Goal: Transaction & Acquisition: Download file/media

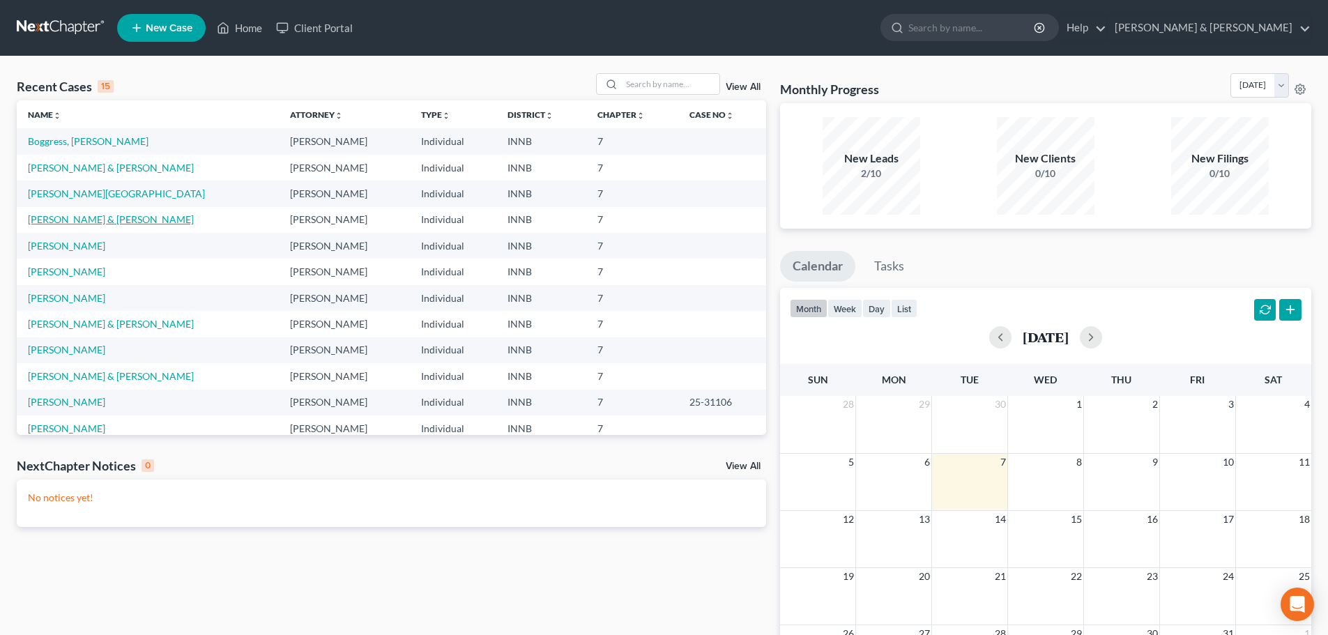
click at [92, 223] on link "[PERSON_NAME] & [PERSON_NAME]" at bounding box center [111, 219] width 166 height 12
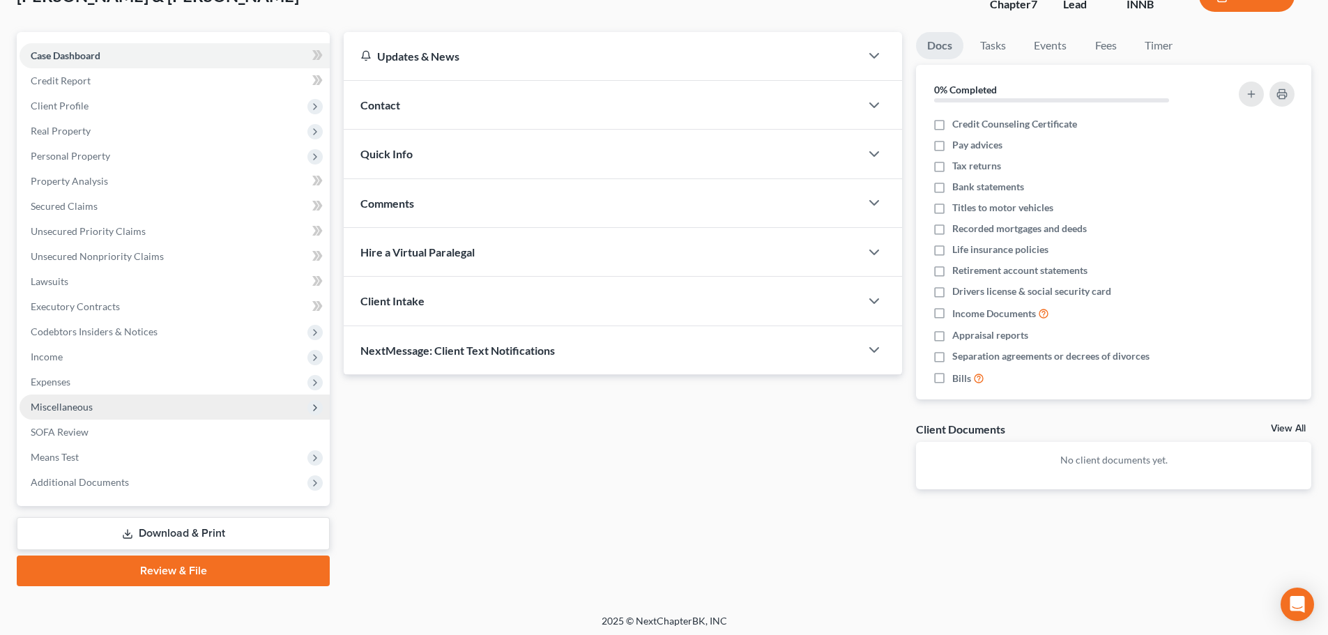
scroll to position [106, 0]
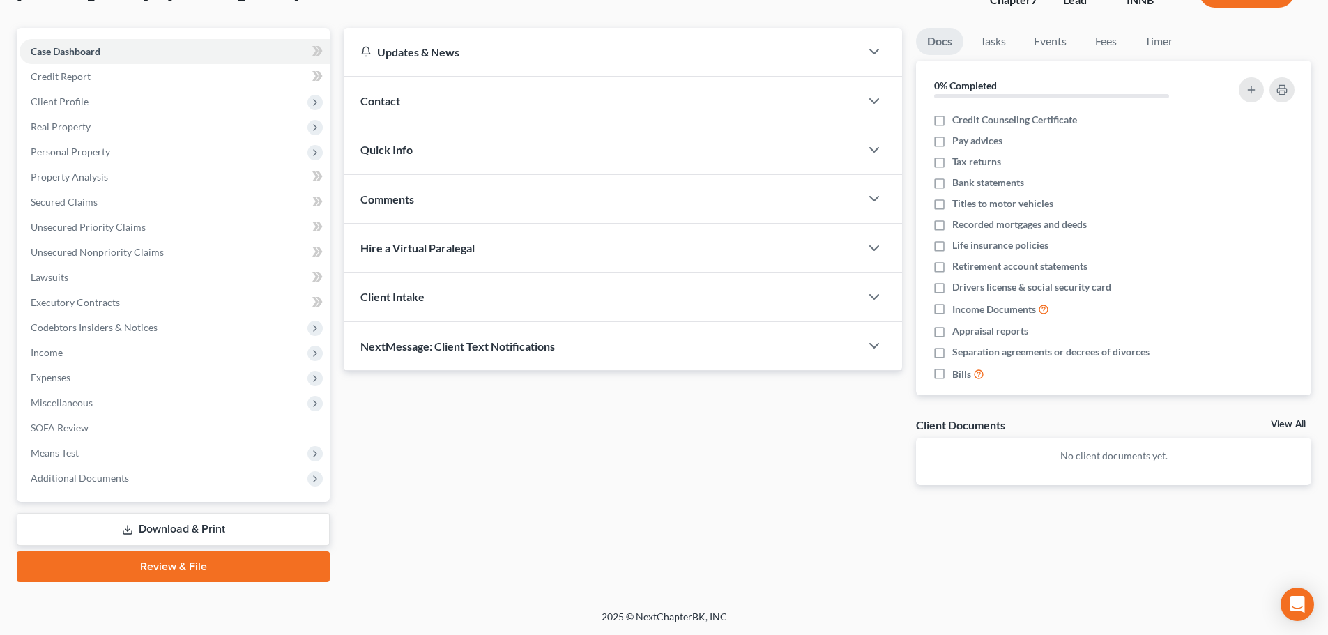
click at [196, 530] on link "Download & Print" at bounding box center [173, 529] width 313 height 33
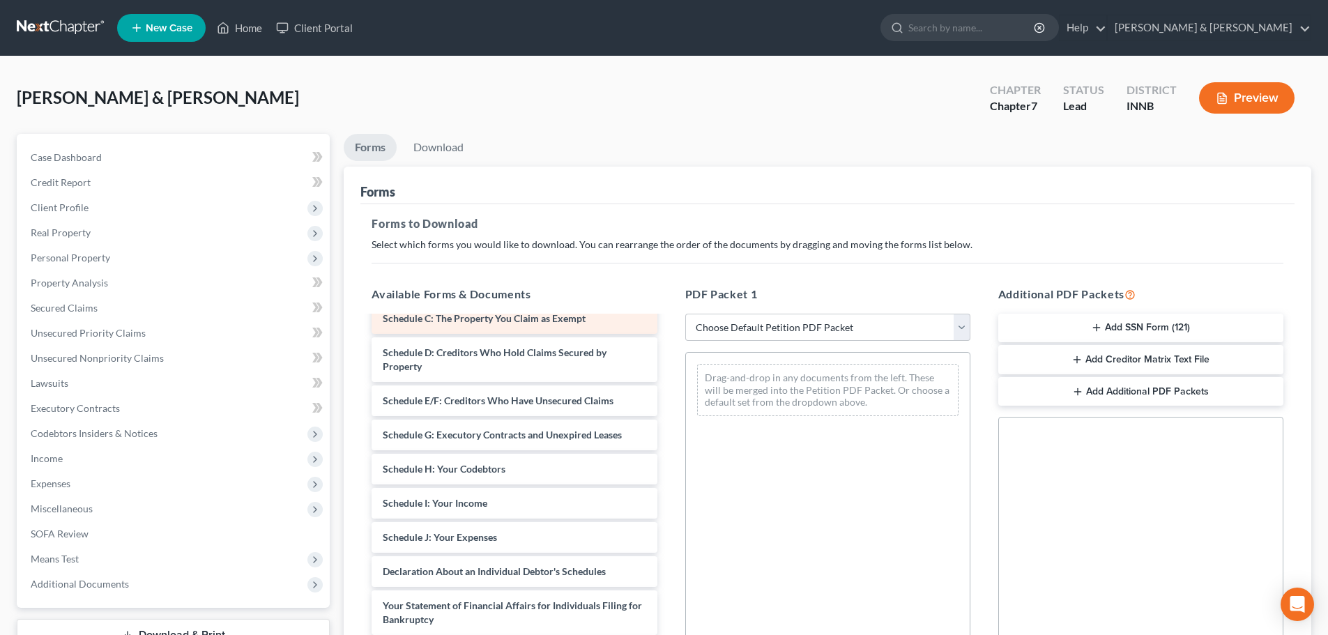
scroll to position [209, 0]
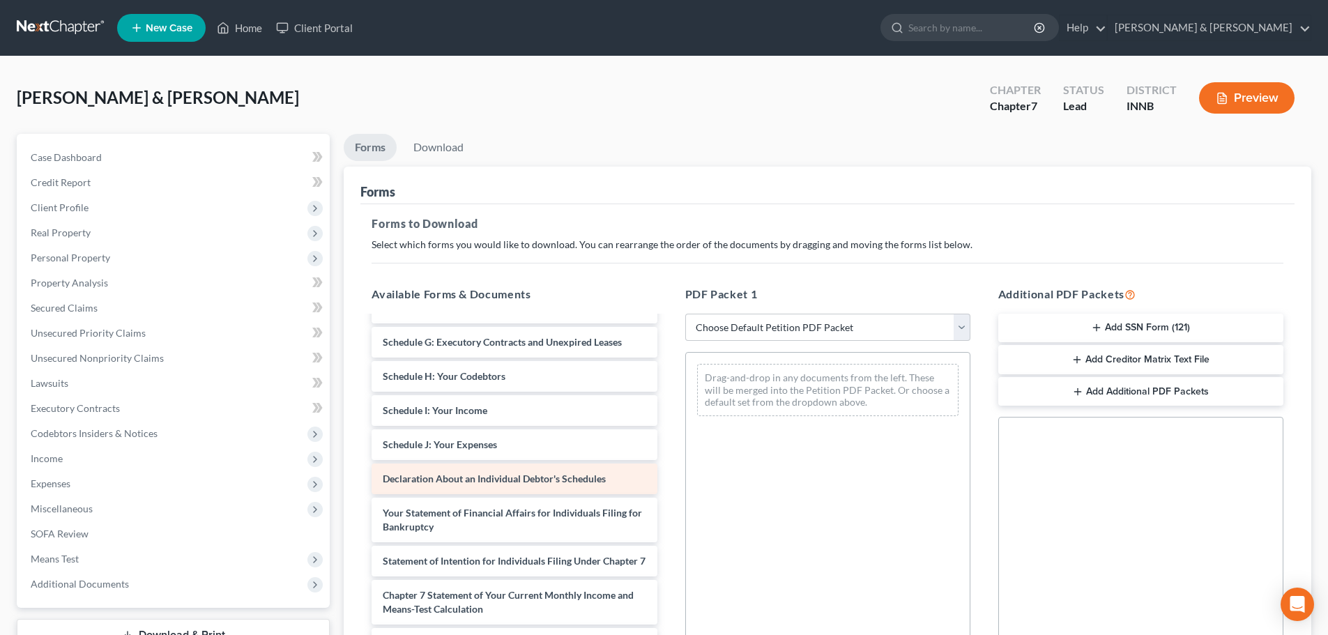
click at [497, 482] on span "Declaration About an Individual Debtor's Schedules" at bounding box center [494, 479] width 223 height 12
click at [504, 487] on div "Declaration About an Individual Debtor's Schedules" at bounding box center [514, 479] width 285 height 31
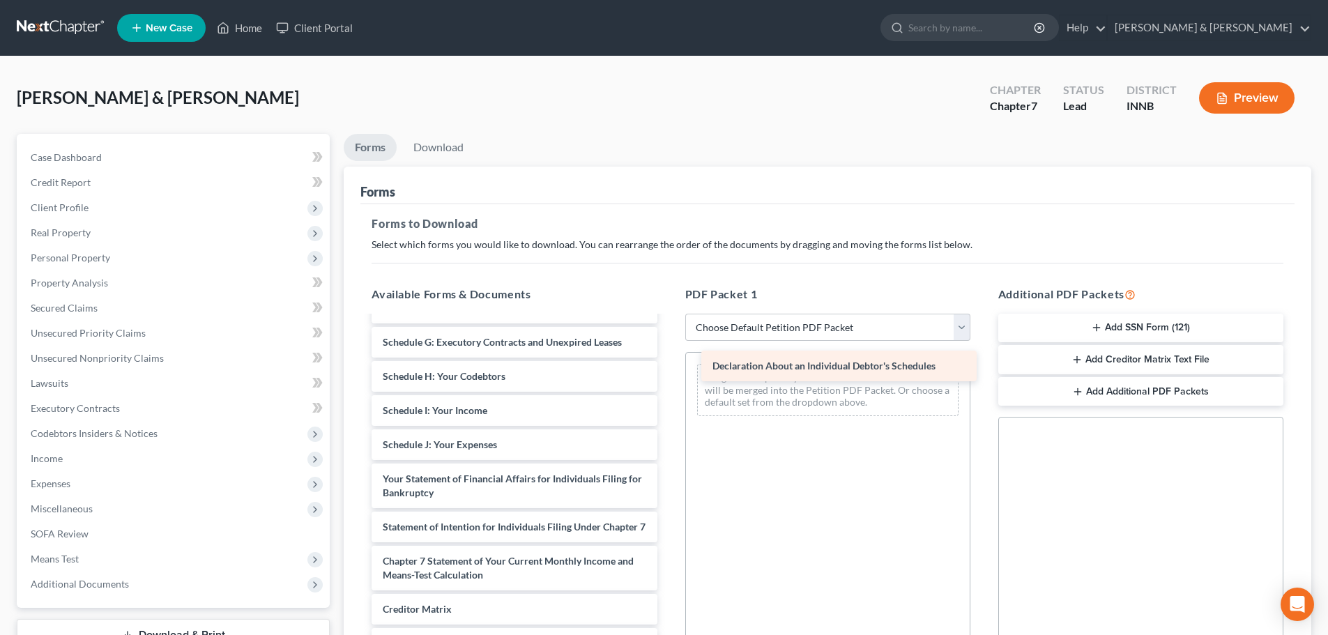
drag, startPoint x: 459, startPoint y: 480, endPoint x: 802, endPoint y: 358, distance: 364.0
click at [668, 358] on div "Declaration About an Individual Debtor's Schedules Voluntary Petition for Indiv…" at bounding box center [513, 424] width 307 height 633
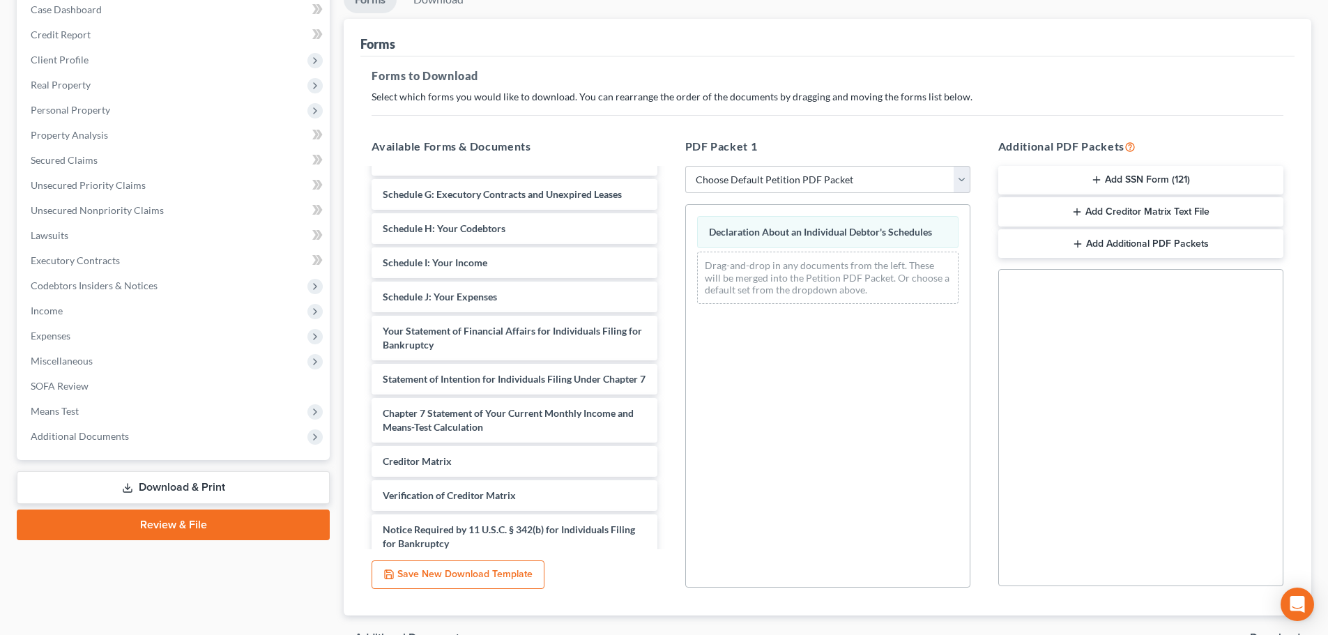
scroll to position [226, 0]
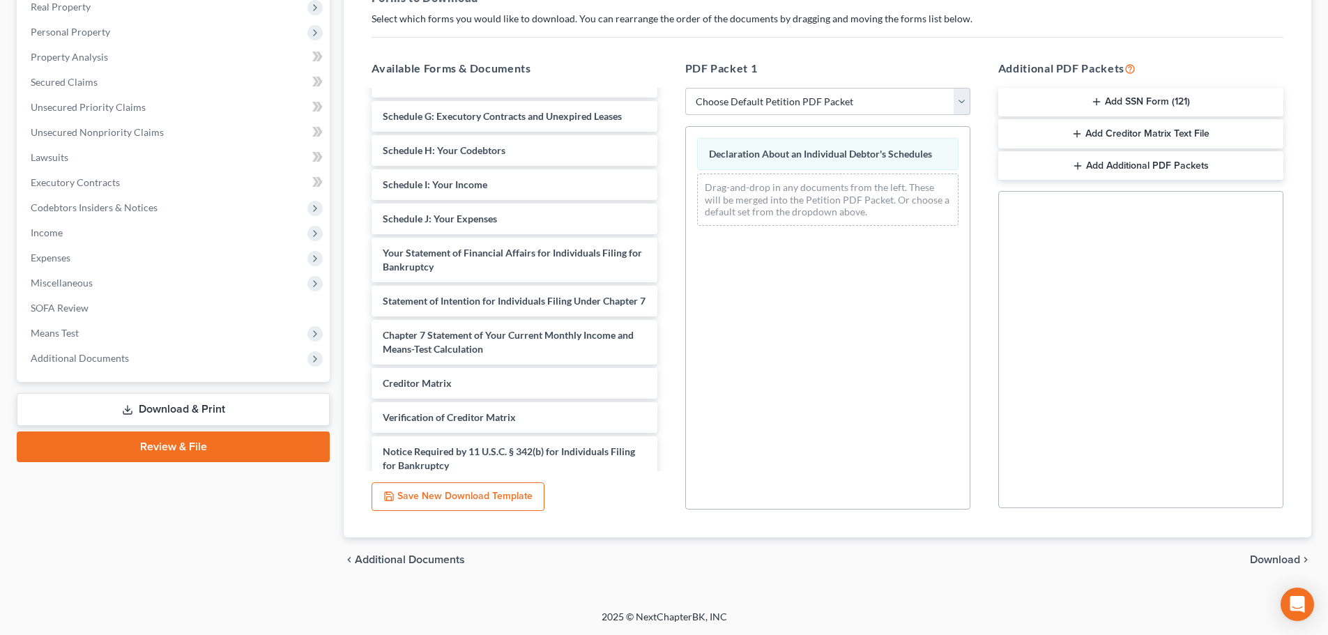
click at [1269, 562] on span "Download" at bounding box center [1275, 559] width 50 height 11
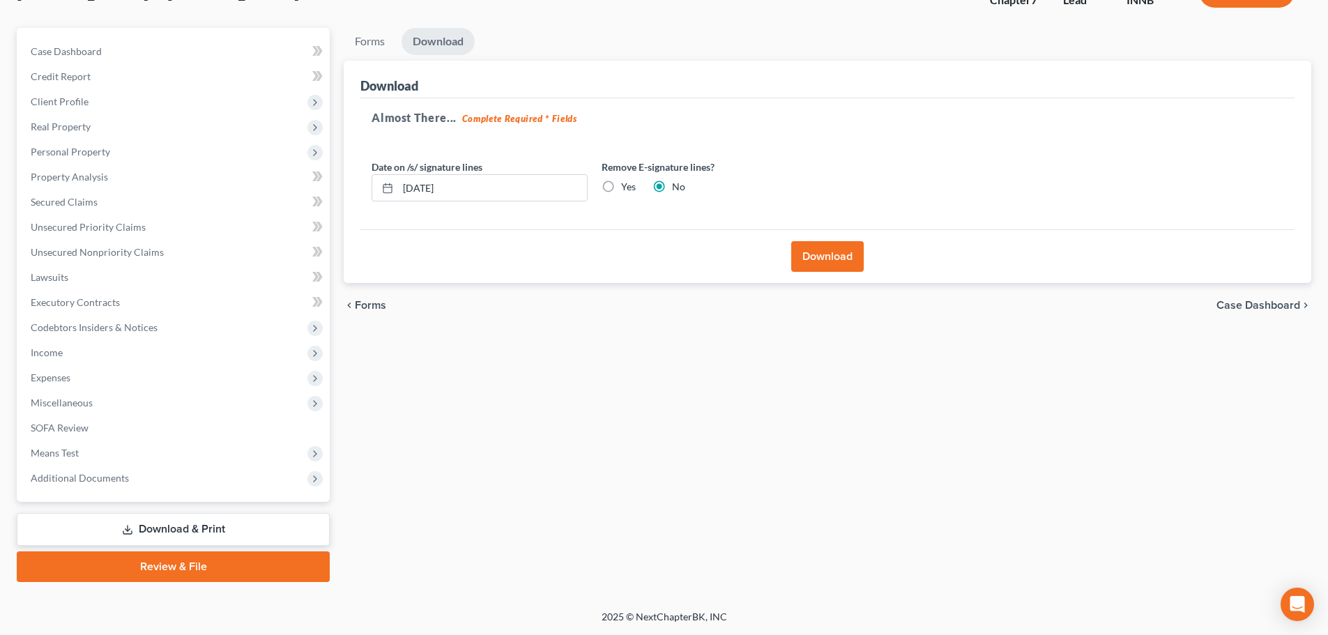
scroll to position [106, 0]
drag, startPoint x: 466, startPoint y: 185, endPoint x: 344, endPoint y: 204, distance: 123.4
click at [344, 204] on div "Download Almost There... Complete Required * Fields Date on /s/ signature lines…" at bounding box center [828, 172] width 968 height 223
click at [621, 188] on label "Yes" at bounding box center [628, 187] width 15 height 14
click at [627, 188] on input "Yes" at bounding box center [631, 184] width 9 height 9
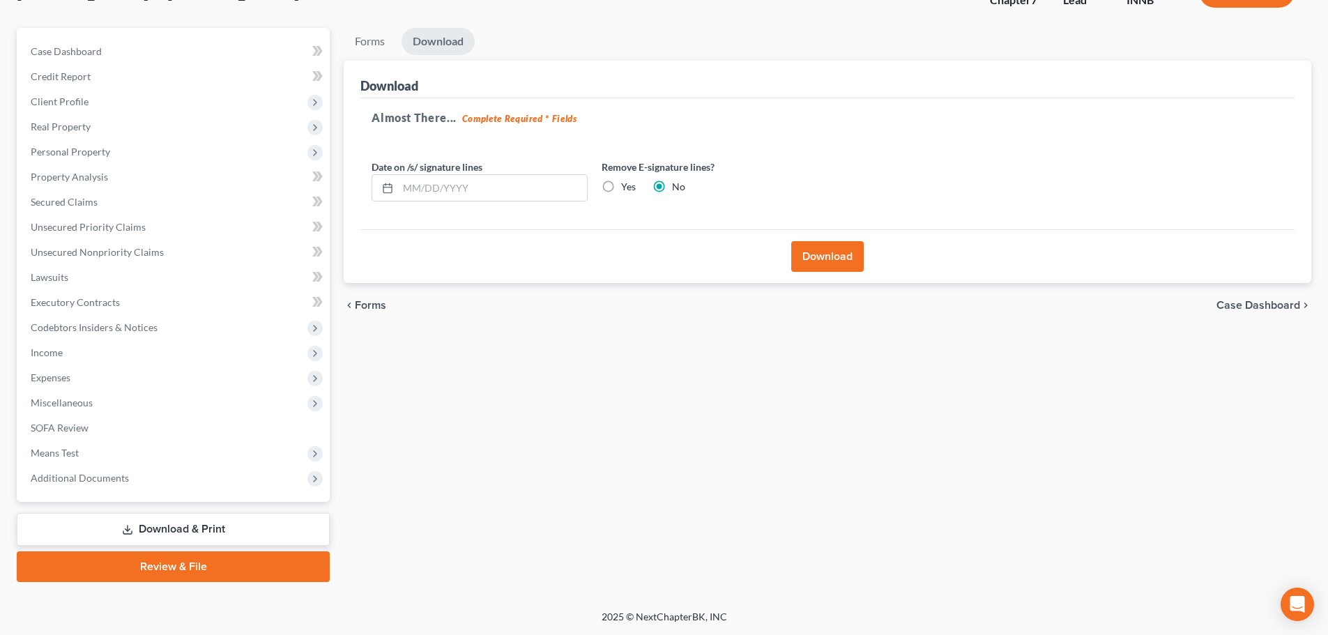
radio input "true"
radio input "false"
click at [846, 273] on div "Download" at bounding box center [827, 256] width 934 height 54
click at [841, 258] on button "Download" at bounding box center [827, 256] width 73 height 31
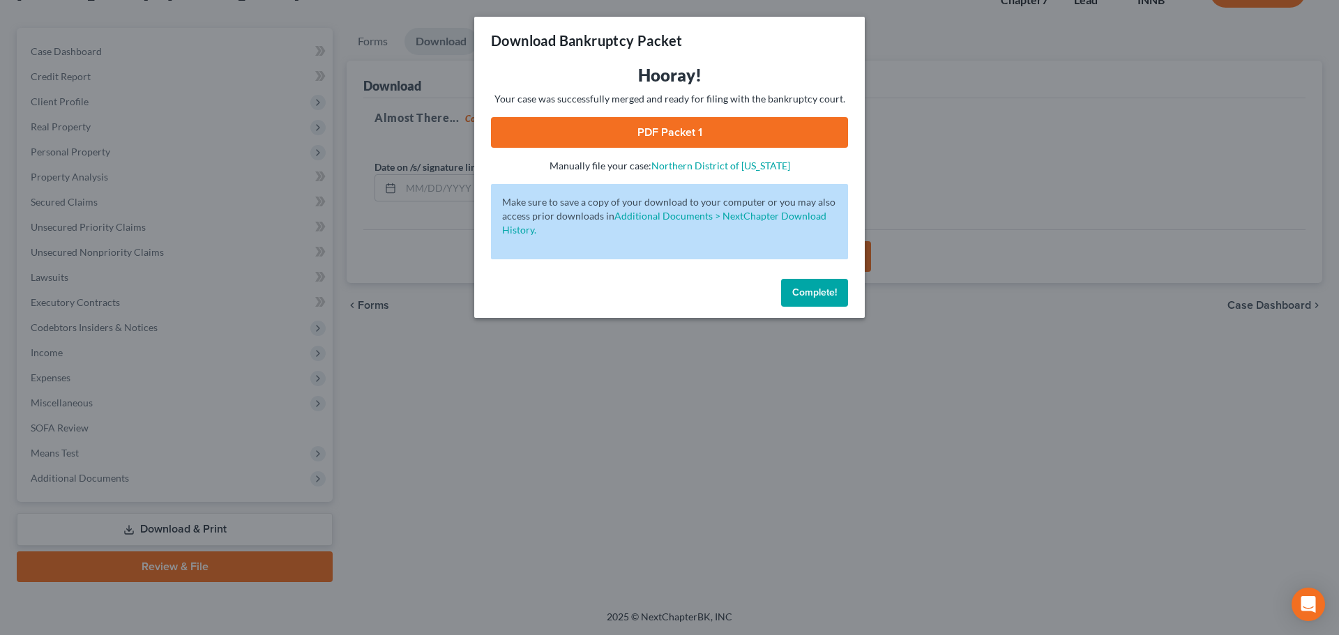
click at [762, 132] on link "PDF Packet 1" at bounding box center [669, 132] width 357 height 31
click at [818, 287] on span "Complete!" at bounding box center [814, 293] width 45 height 12
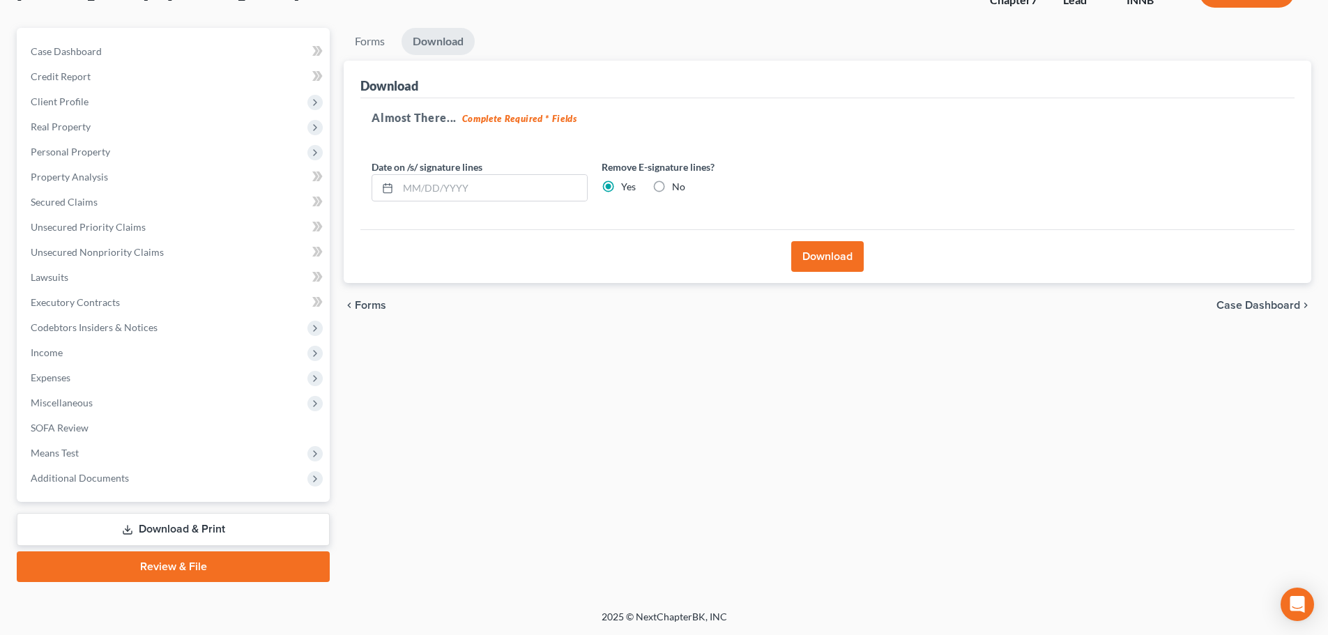
click at [536, 376] on div "Forms Download Forms Forms to Download Select which forms you would like to dow…" at bounding box center [828, 305] width 982 height 554
